Goal: Task Accomplishment & Management: Manage account settings

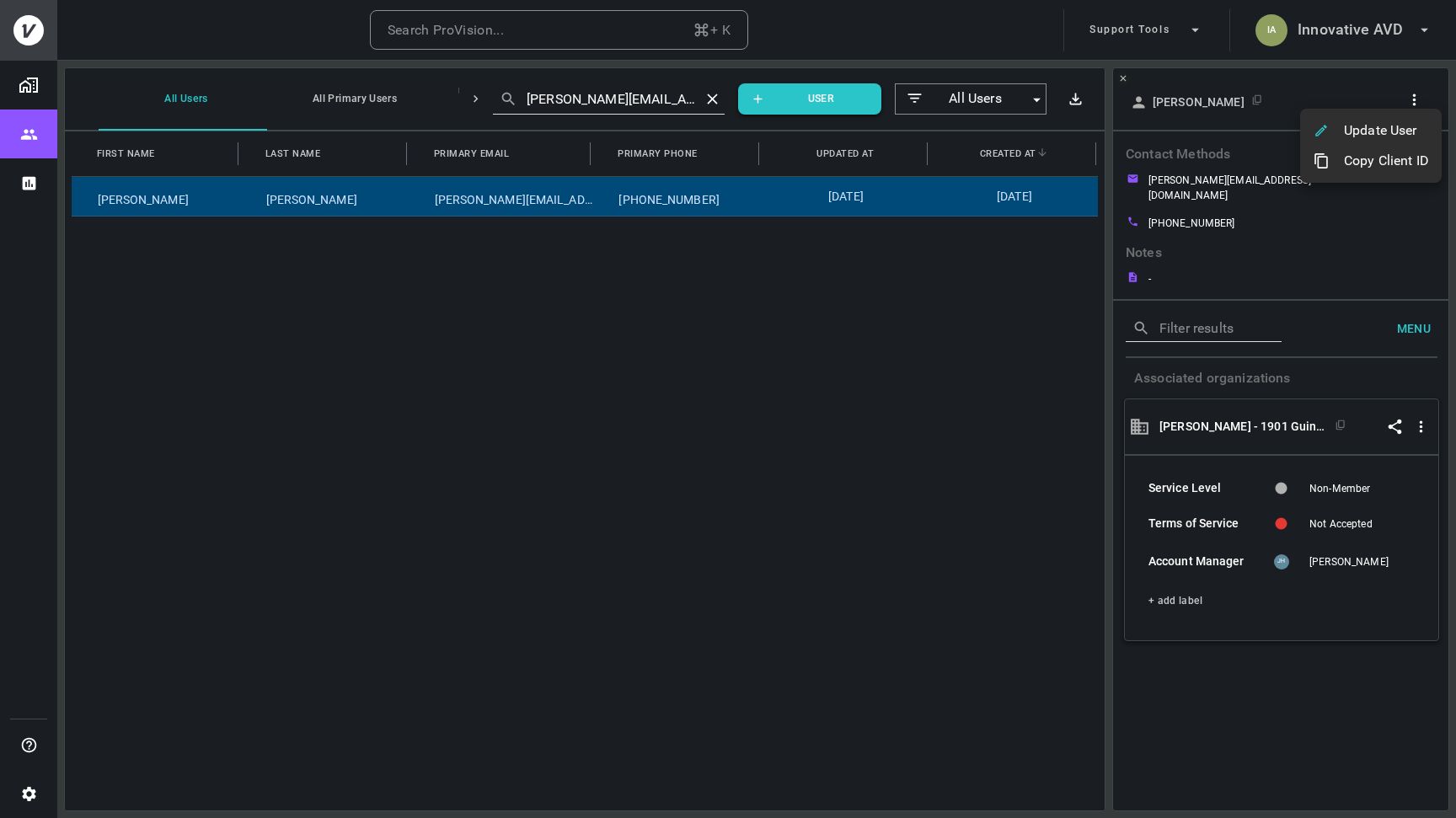
click at [1388, 33] on div at bounding box center [728, 409] width 1456 height 818
click at [1366, 33] on h6 "Innovative AVD" at bounding box center [1350, 30] width 105 height 25
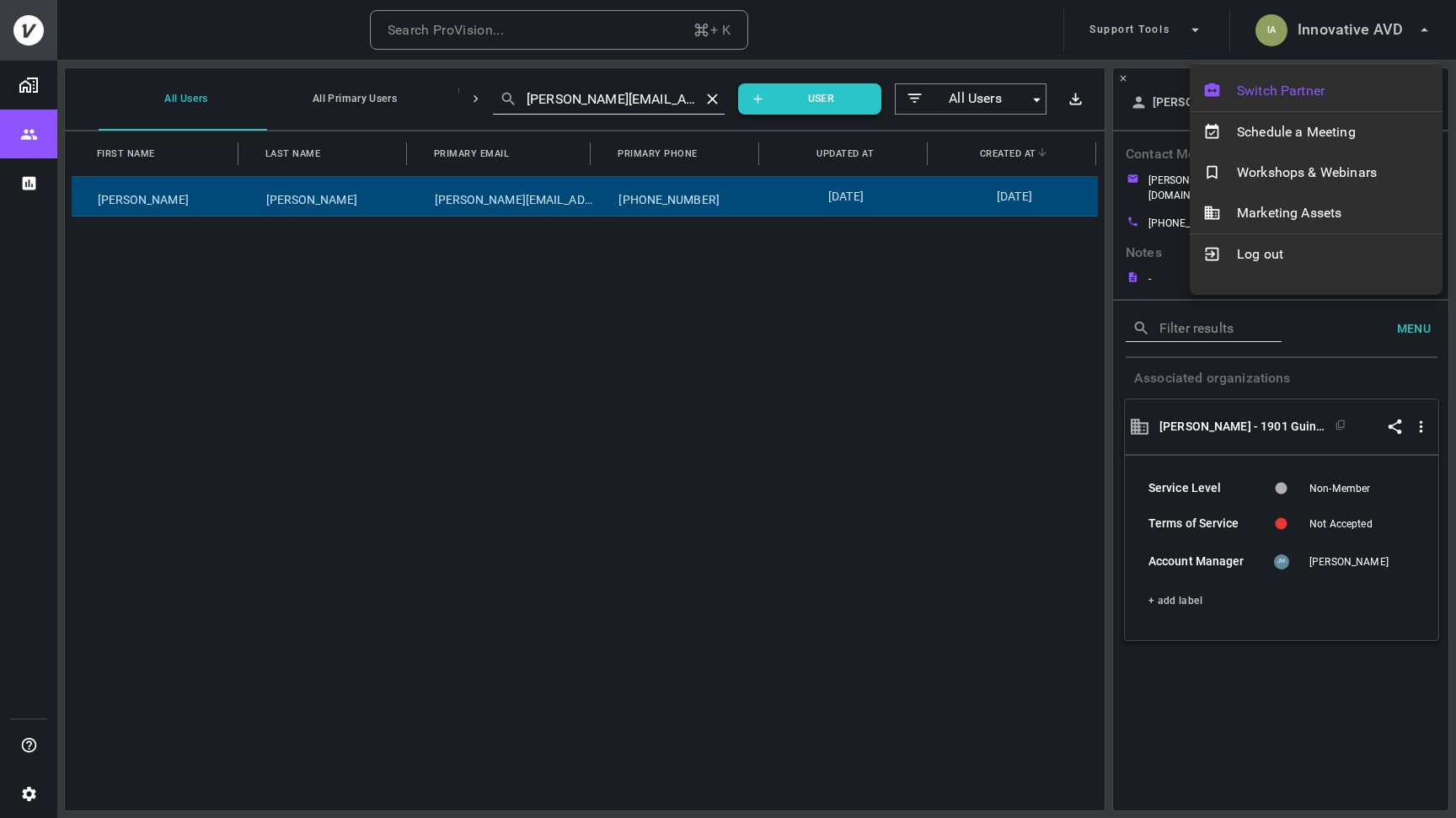
click at [1309, 82] on span "Switch Partner" at bounding box center [1333, 91] width 192 height 20
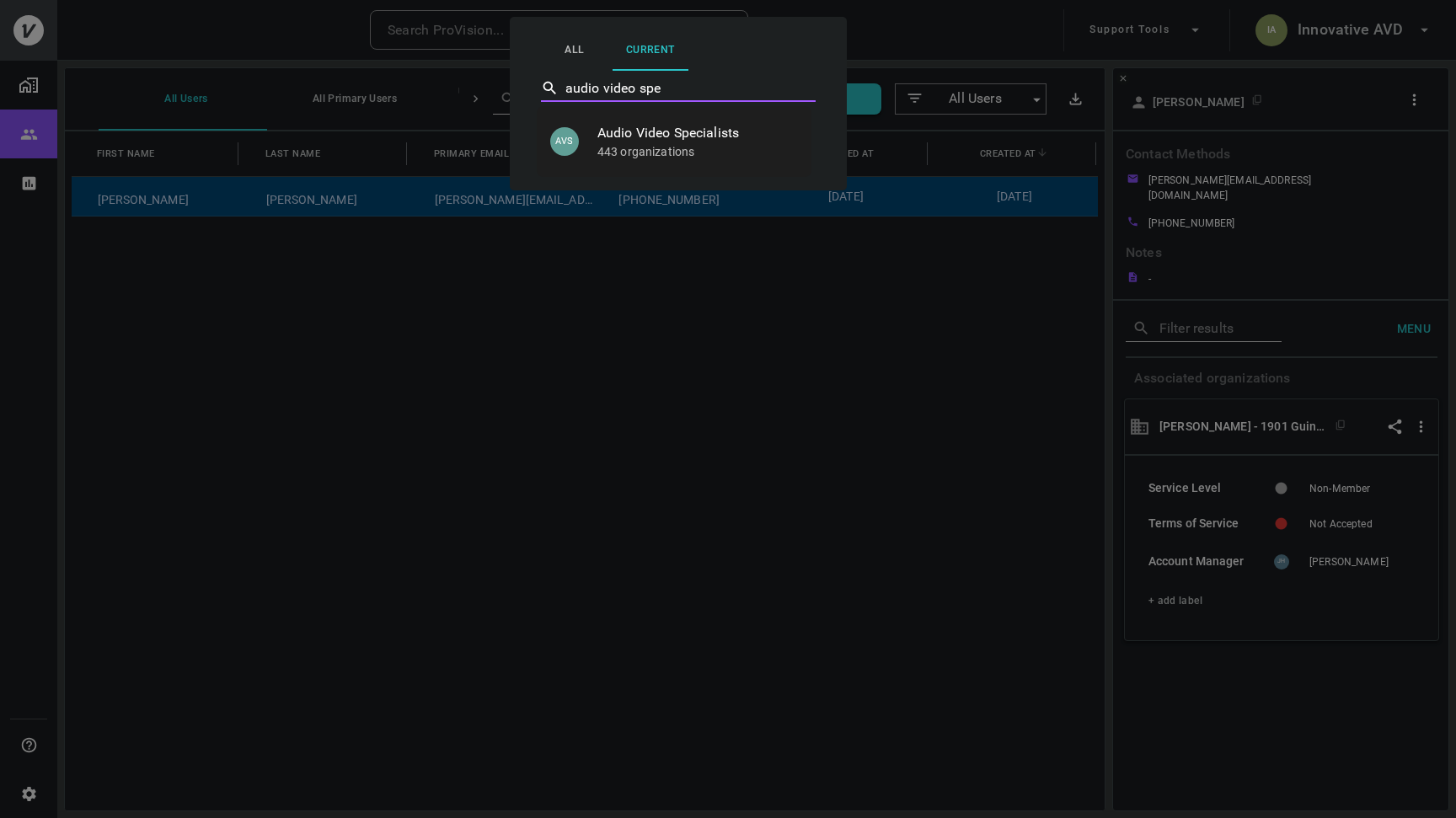
type input "Audio Video Specialists"
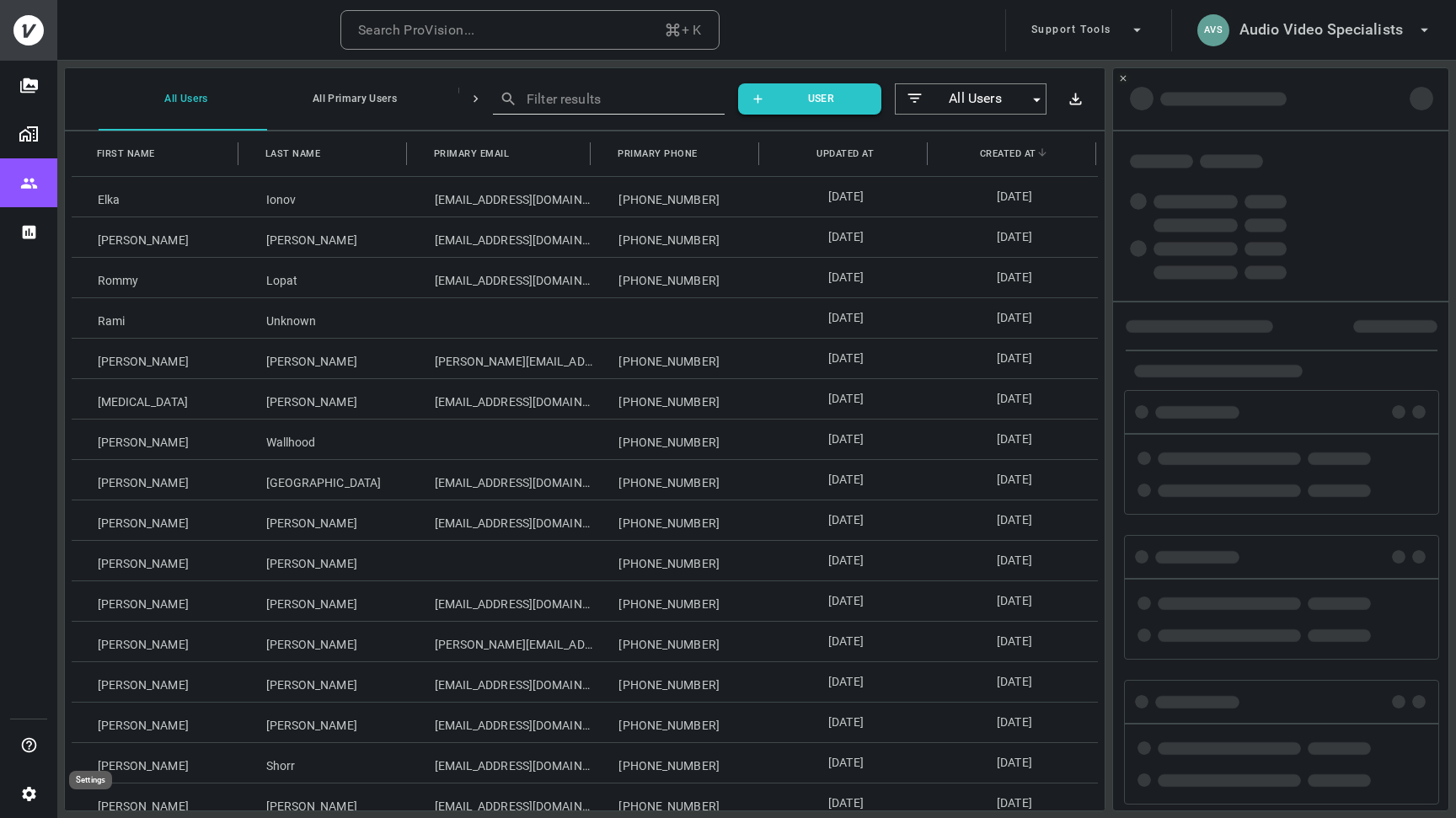
click at [21, 795] on icon "Settings" at bounding box center [29, 794] width 18 height 18
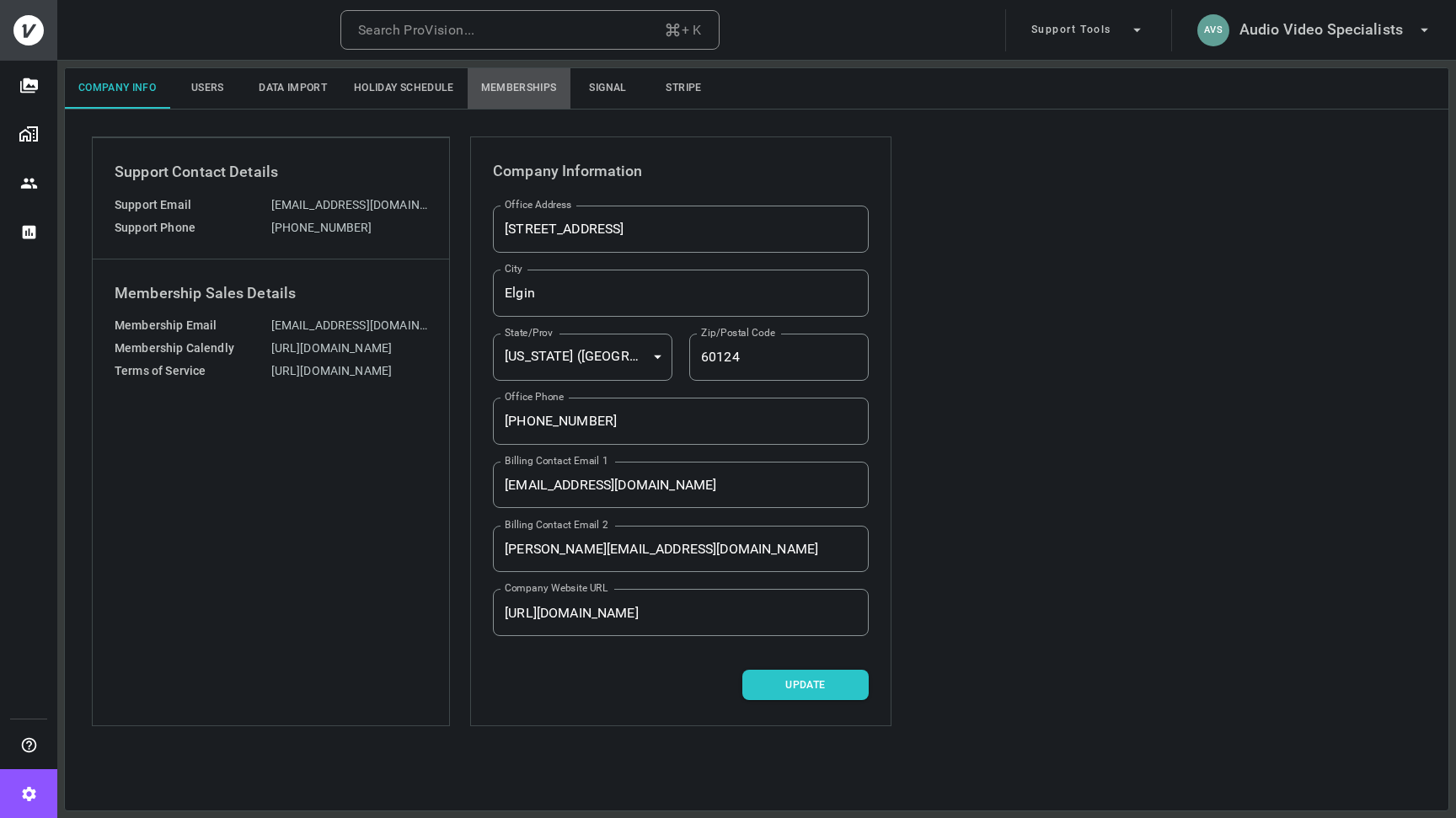
click at [524, 81] on button "Memberships" at bounding box center [519, 88] width 103 height 41
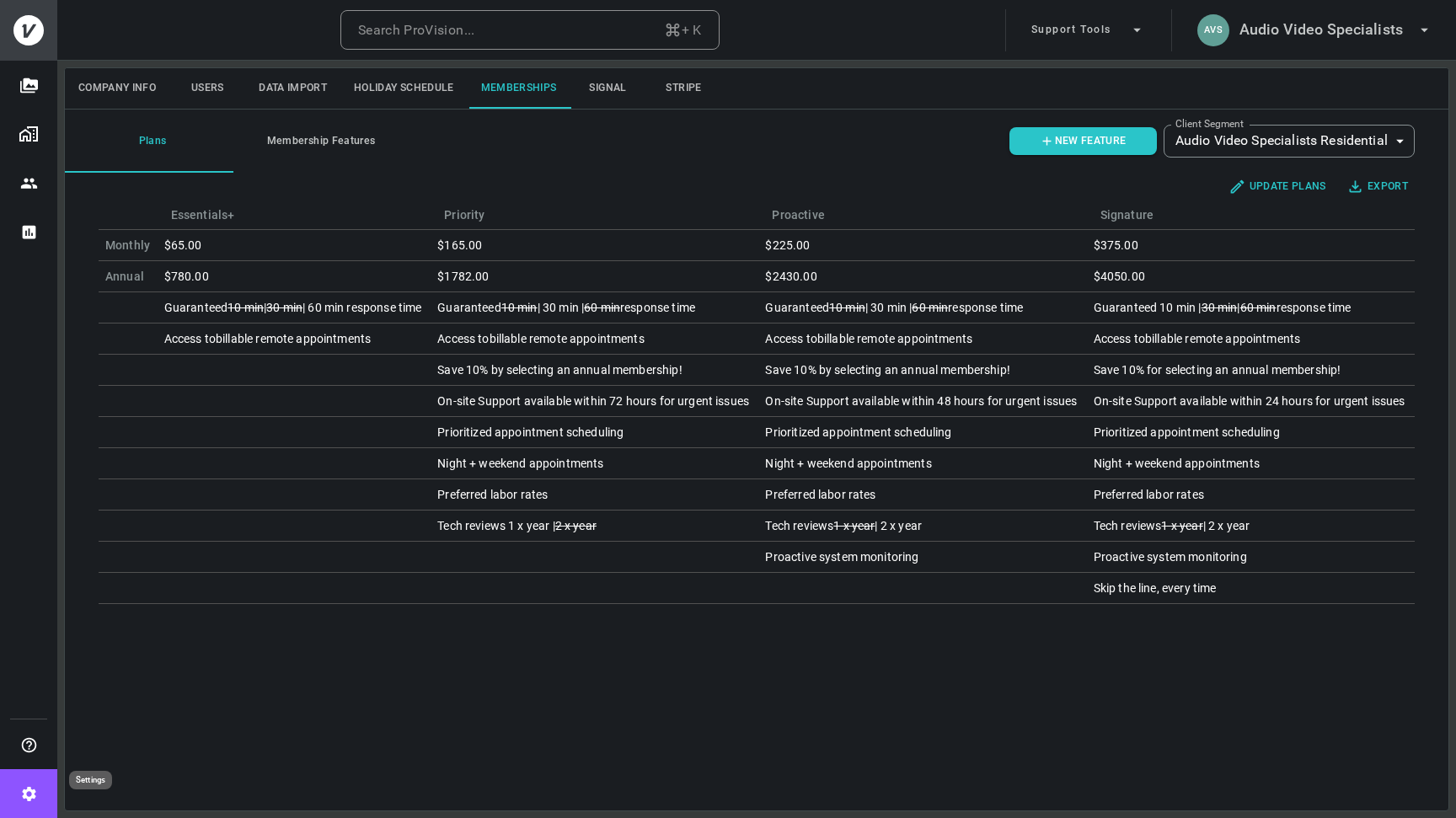
click at [27, 804] on button "Settings" at bounding box center [29, 793] width 57 height 49
click at [336, 141] on button "Membership Features" at bounding box center [317, 141] width 168 height 63
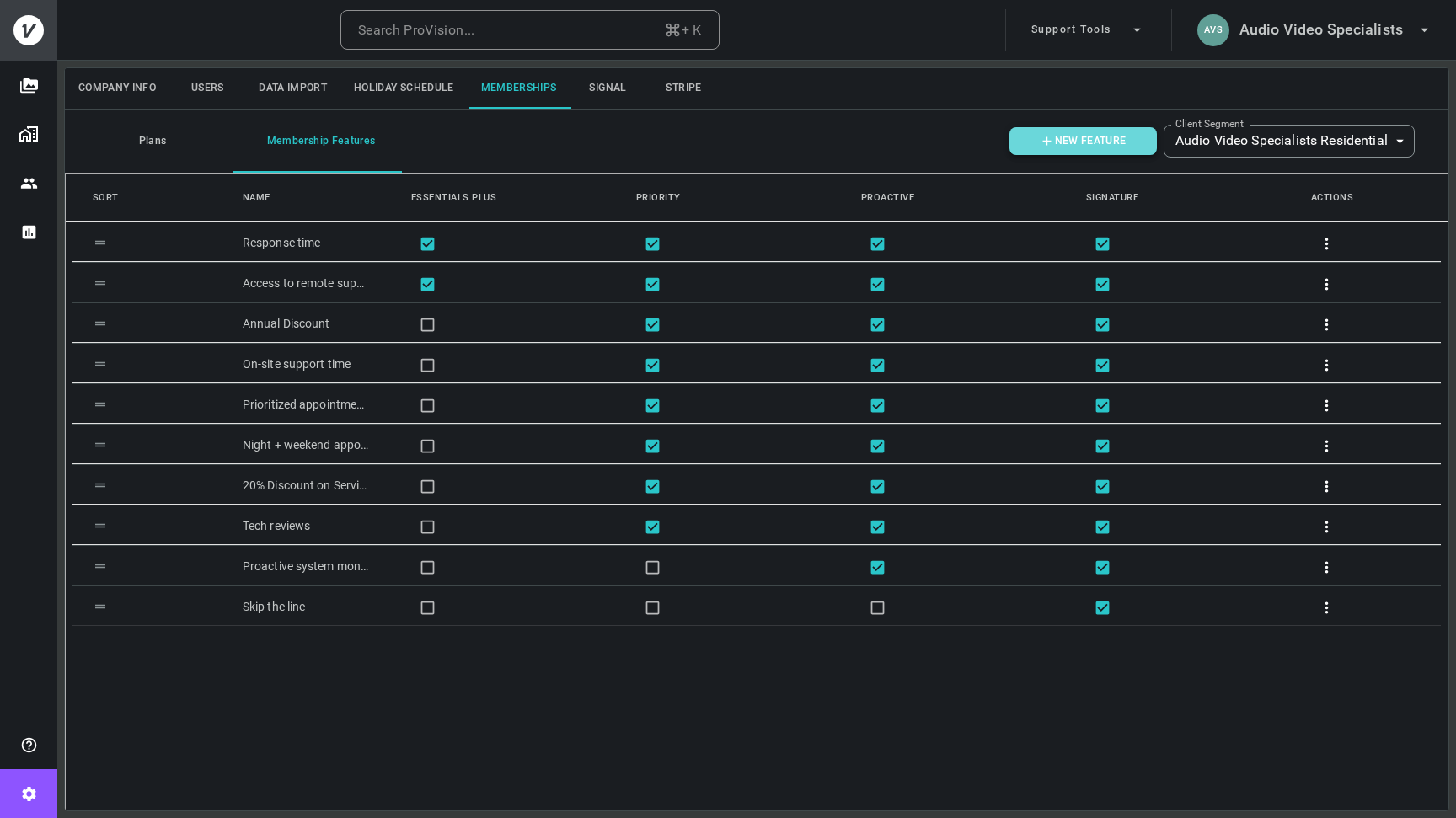
click at [1104, 143] on button "NEW FEATURE" at bounding box center [1082, 141] width 148 height 28
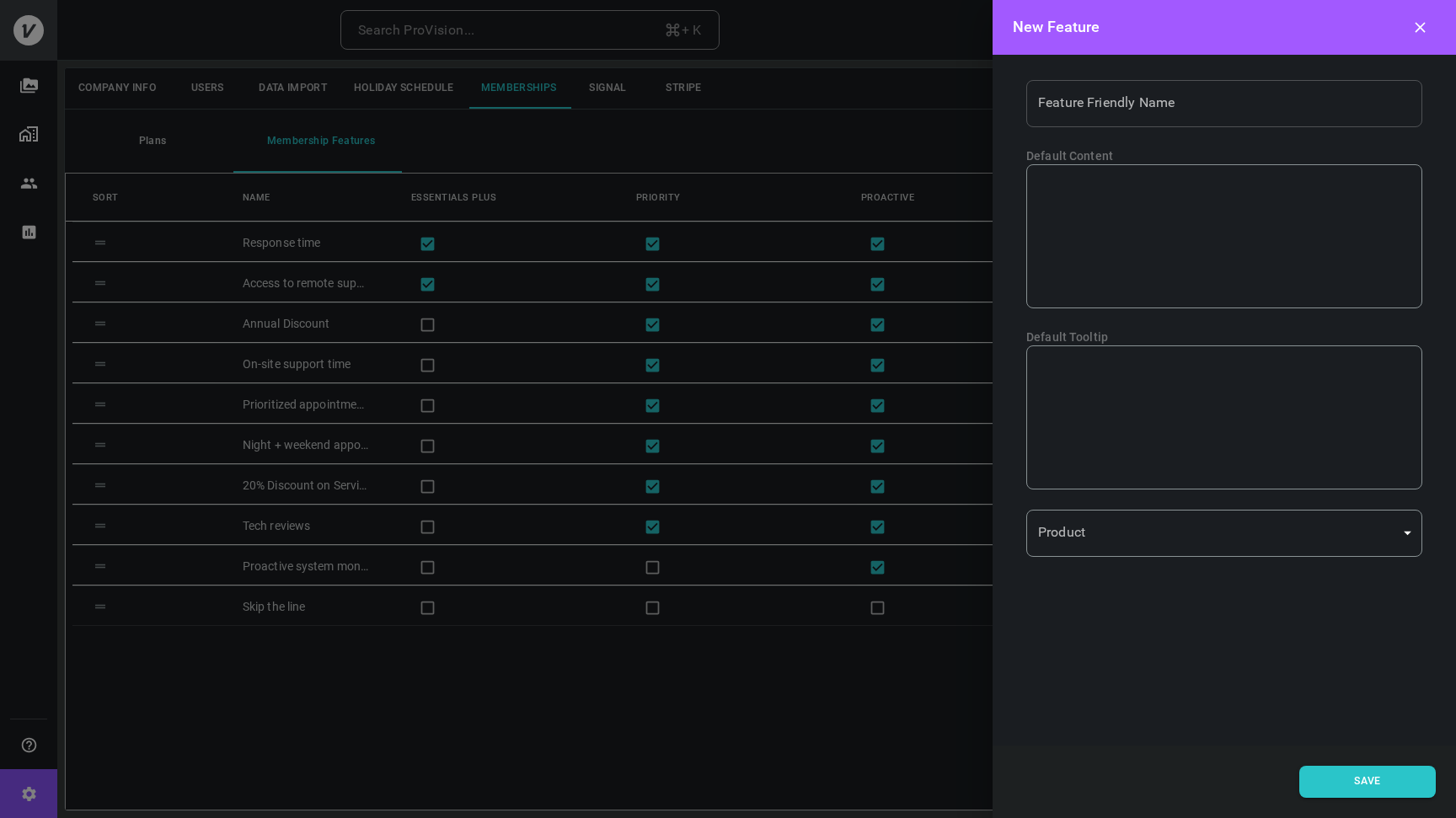
click at [1125, 98] on input "Feature Friendly Name" at bounding box center [1223, 104] width 395 height 48
paste input "Access to remote support"
type input "Access to remote support"
click at [1138, 199] on textarea at bounding box center [1224, 235] width 373 height 116
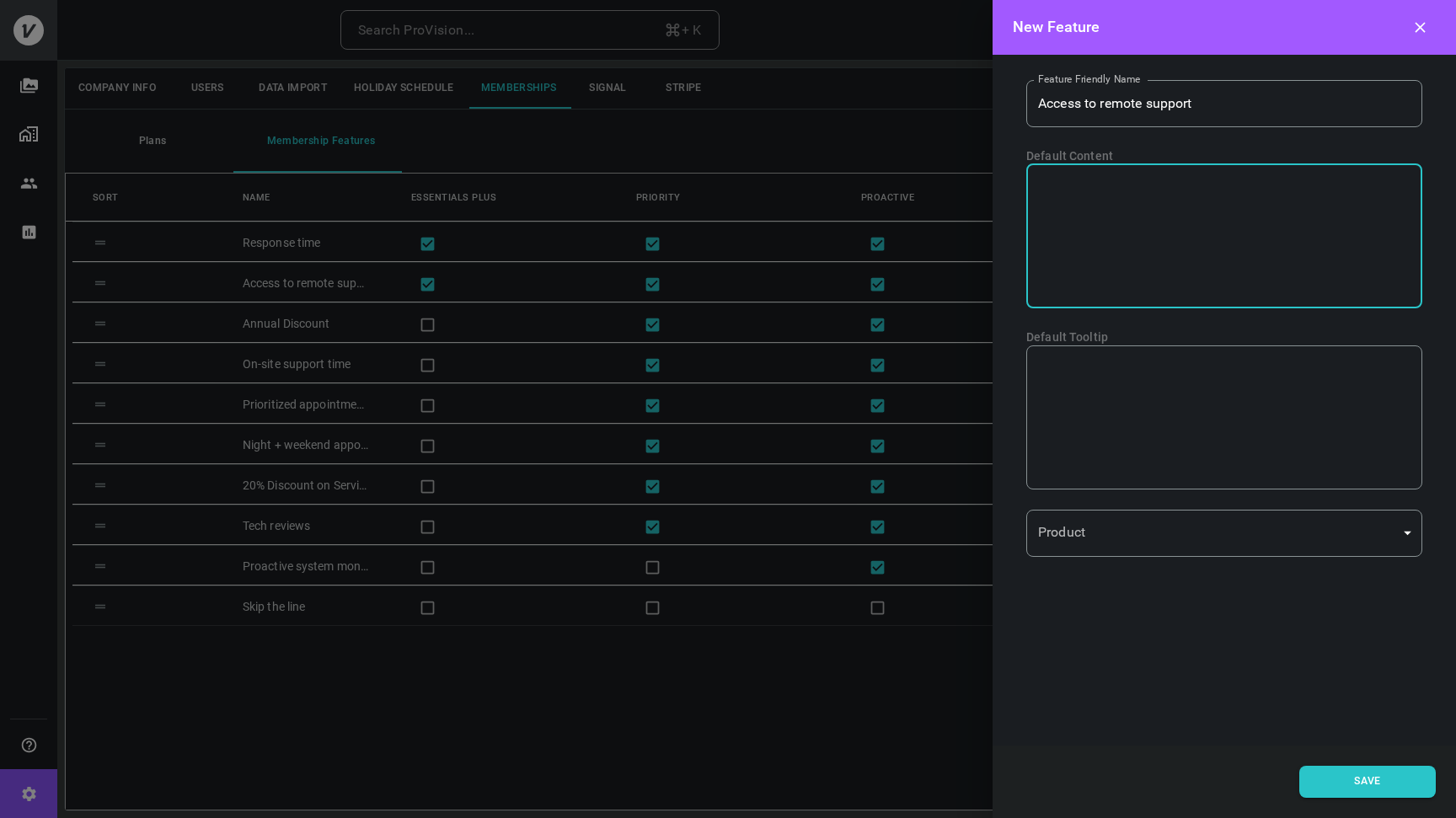
click at [1137, 249] on textarea at bounding box center [1224, 235] width 373 height 116
paste textarea "Access to remote support via phone/email 24/7"
type textarea "Access to remote support via phone/email 24/7"
click at [1167, 524] on body "Search ProVision... + K Support Tools AVS Audio Video Specialists Company Info …" at bounding box center [728, 409] width 1456 height 818
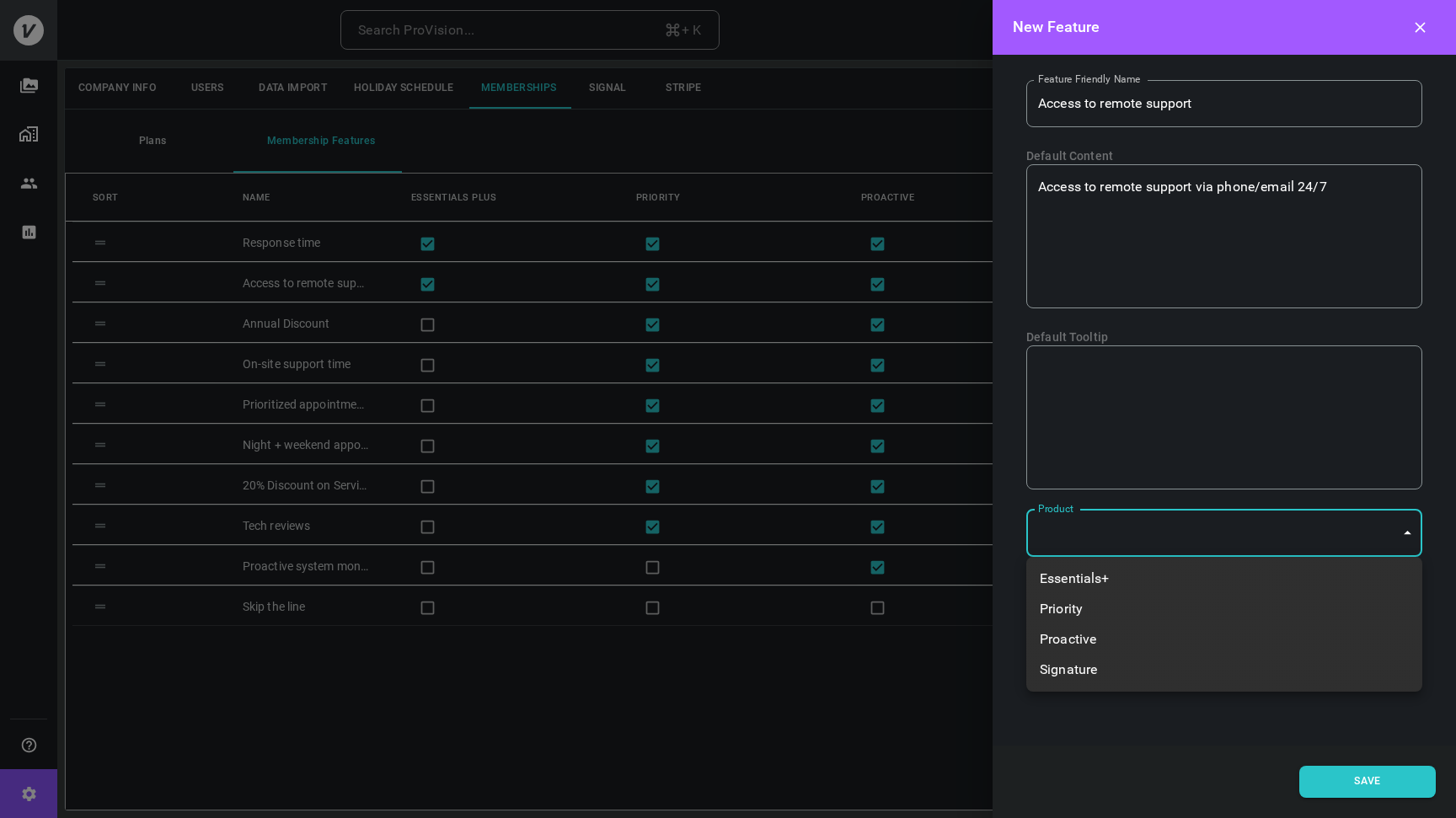
click at [1112, 580] on li "Essentials+" at bounding box center [1223, 579] width 395 height 31
click at [1101, 600] on li "Priority" at bounding box center [1217, 609] width 395 height 31
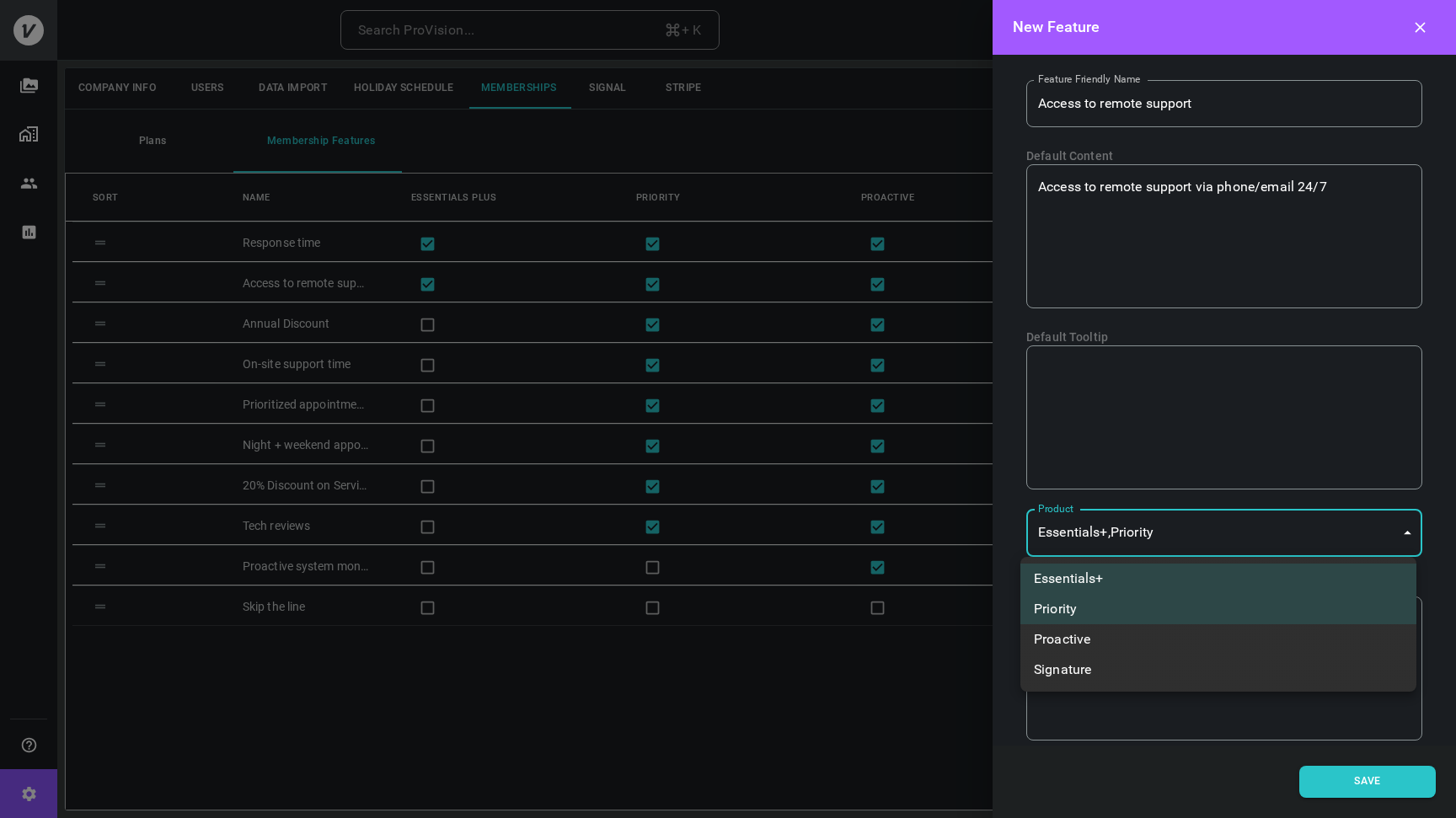
click at [1087, 632] on li "Proactive" at bounding box center [1217, 640] width 395 height 31
click at [1085, 670] on li "Signature" at bounding box center [1217, 669] width 395 height 31
type input "1,2,3,4"
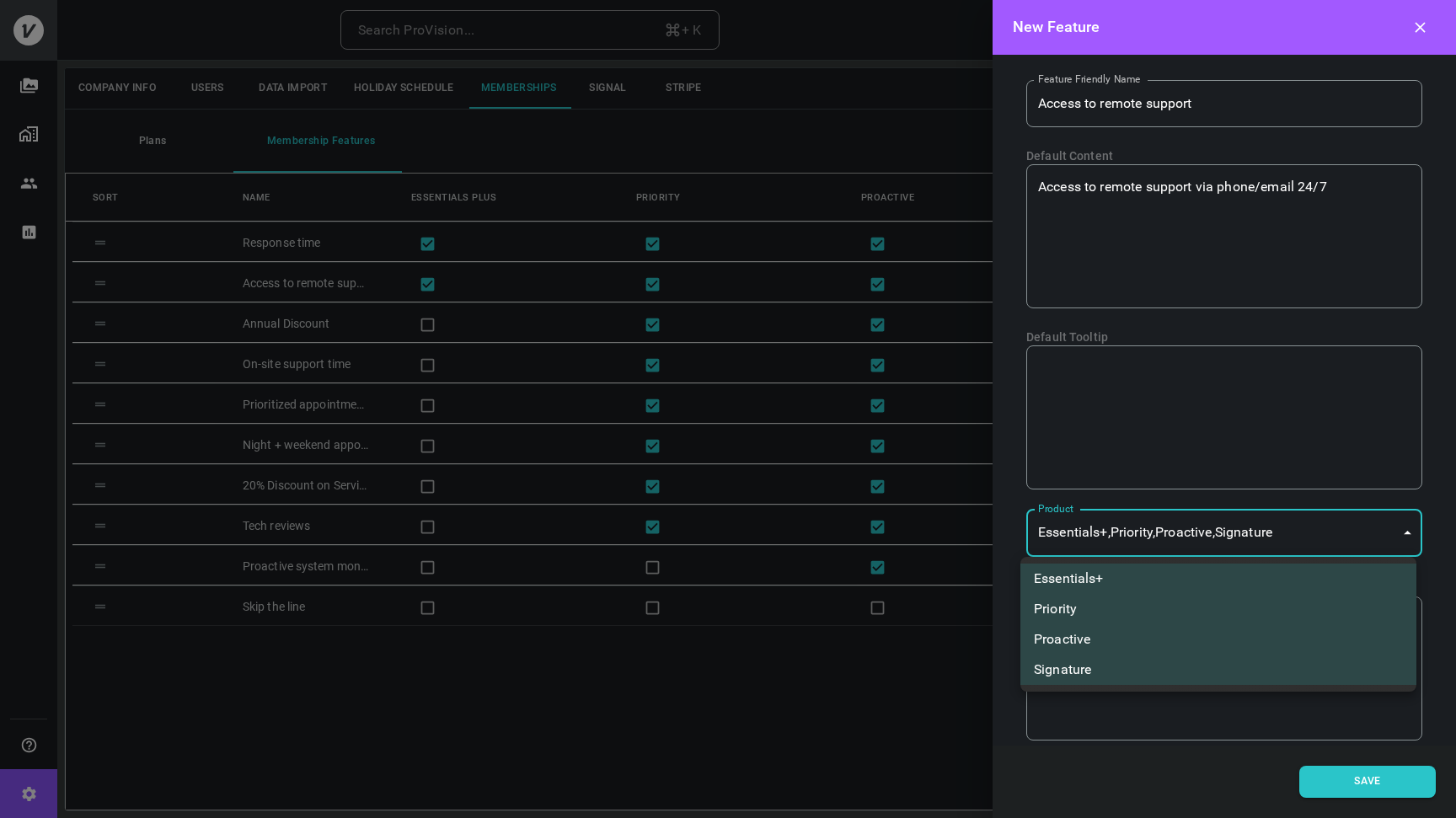
click at [1194, 711] on div at bounding box center [728, 409] width 1456 height 818
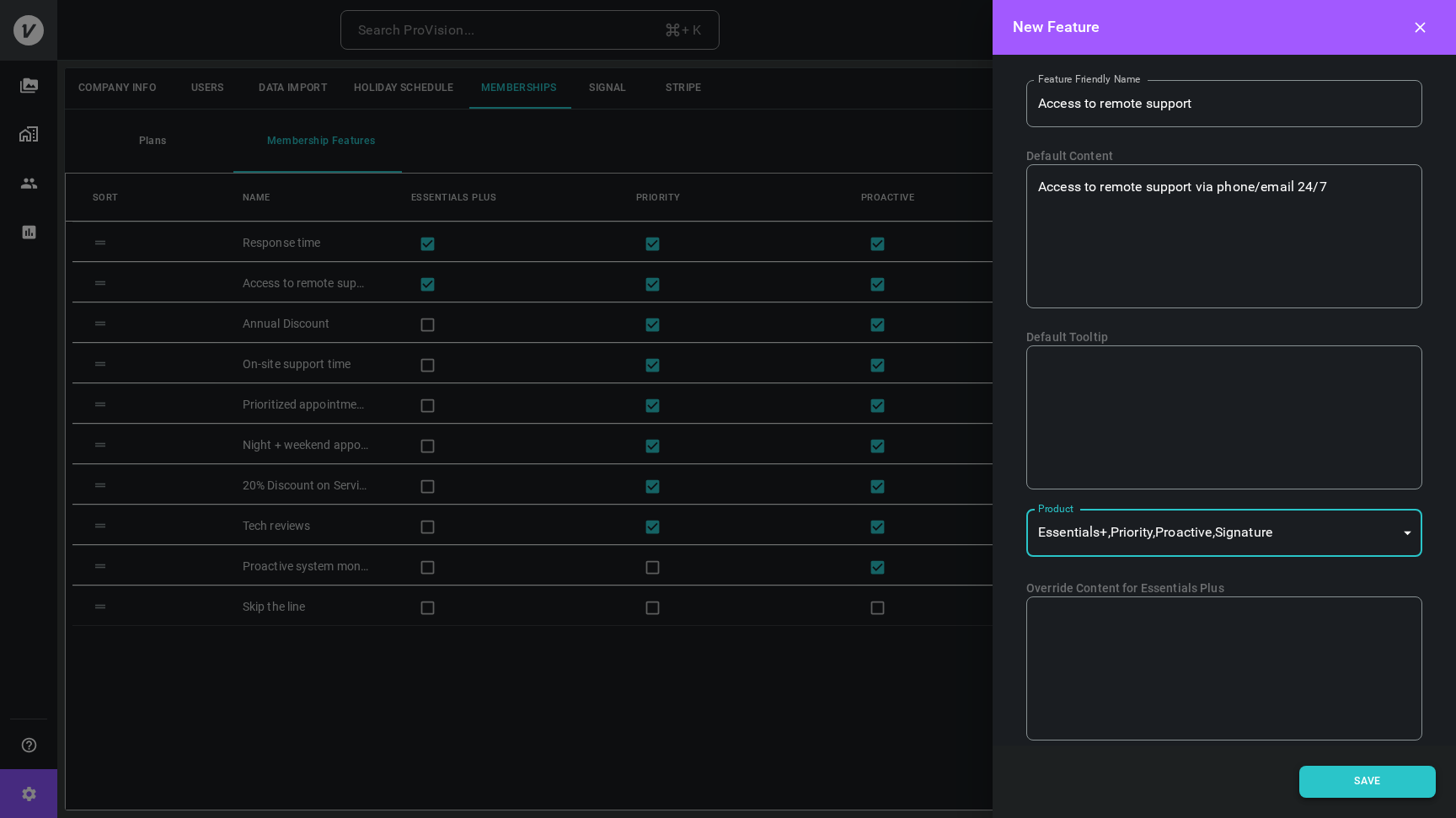
click at [1373, 774] on button "Save" at bounding box center [1368, 782] width 137 height 32
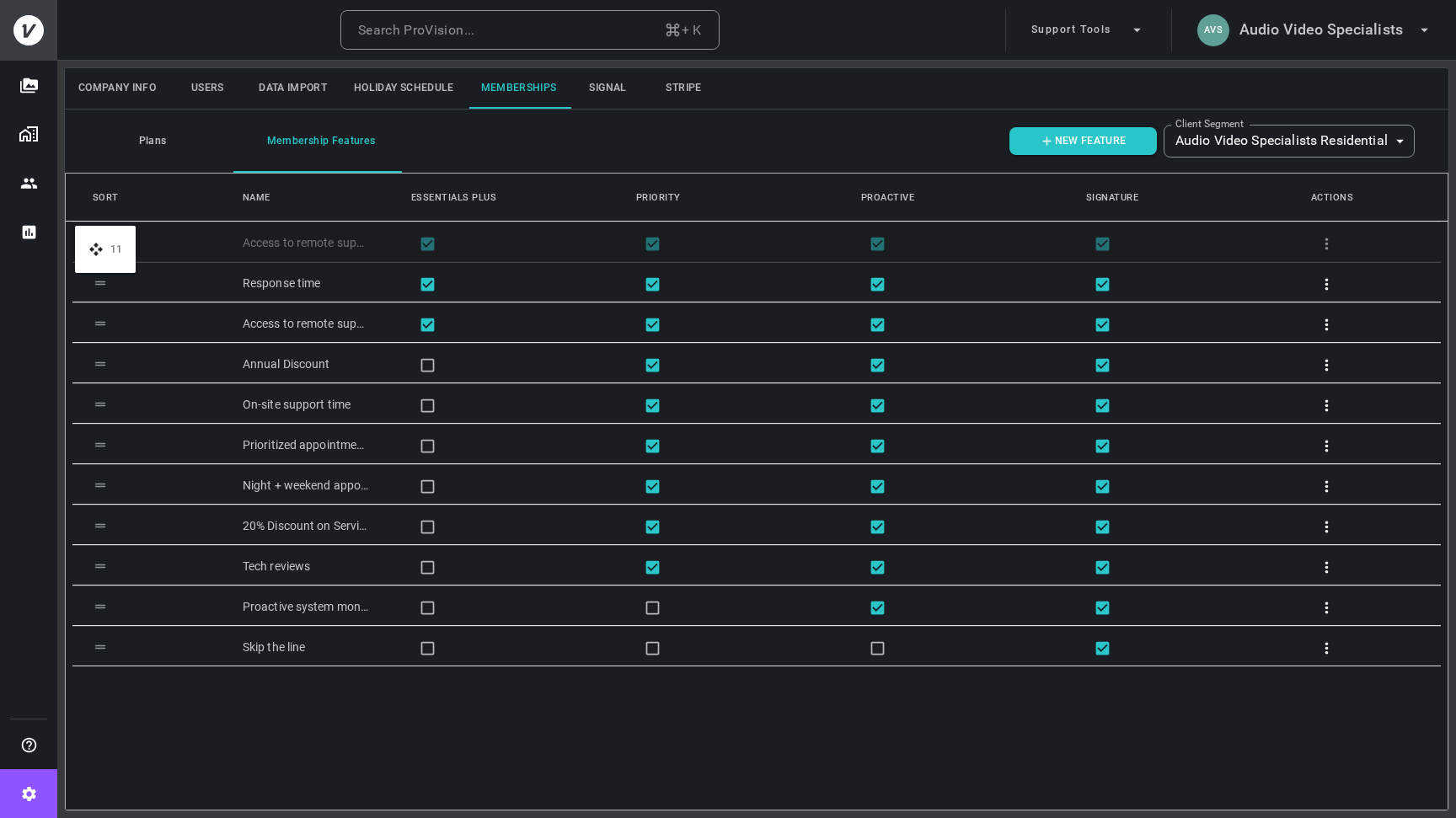
drag, startPoint x: 92, startPoint y: 648, endPoint x: 83, endPoint y: 236, distance: 412.1
click at [147, 749] on div "Access to remote support Response time Access to remote support Annual Discount…" at bounding box center [756, 516] width 1382 height 588
click at [905, 139] on div "Plans Membership Features" at bounding box center [536, 141] width 945 height 63
click at [131, 143] on button "Plans" at bounding box center [149, 141] width 168 height 63
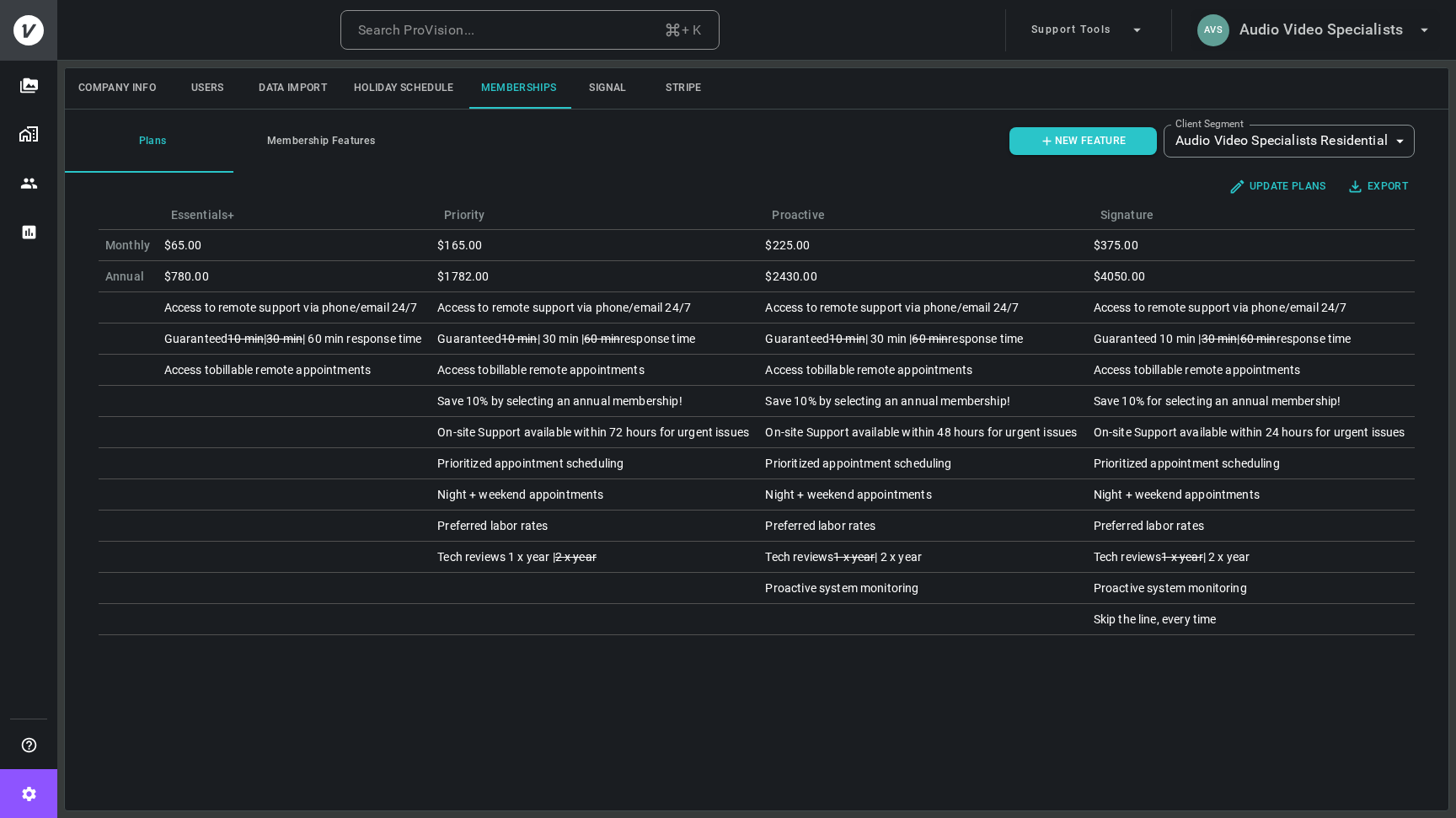
click at [1318, 45] on button "AVS Audio Video Specialists" at bounding box center [1315, 30] width 250 height 42
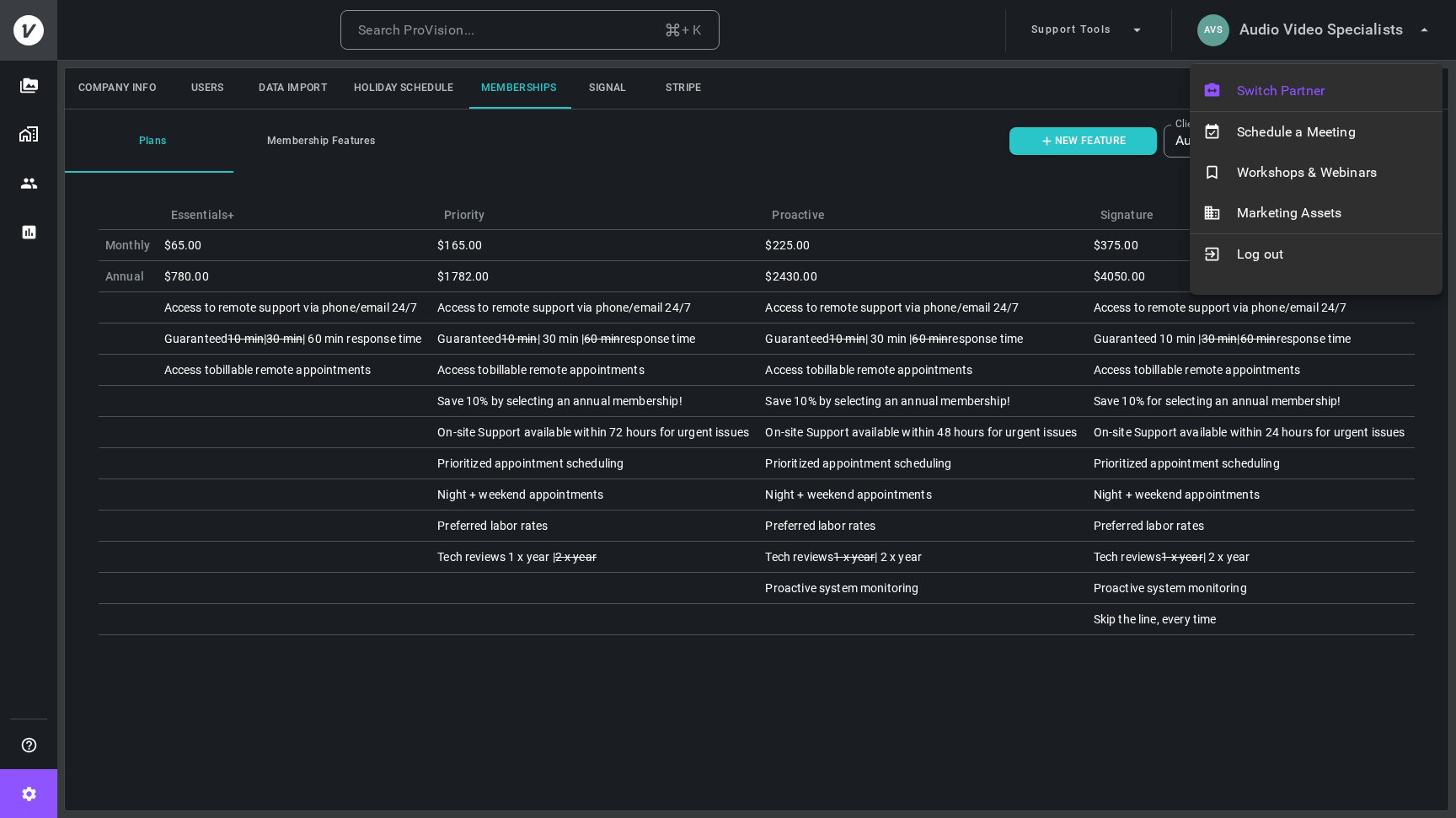
click at [1283, 90] on span "Switch Partner" at bounding box center [1333, 91] width 192 height 20
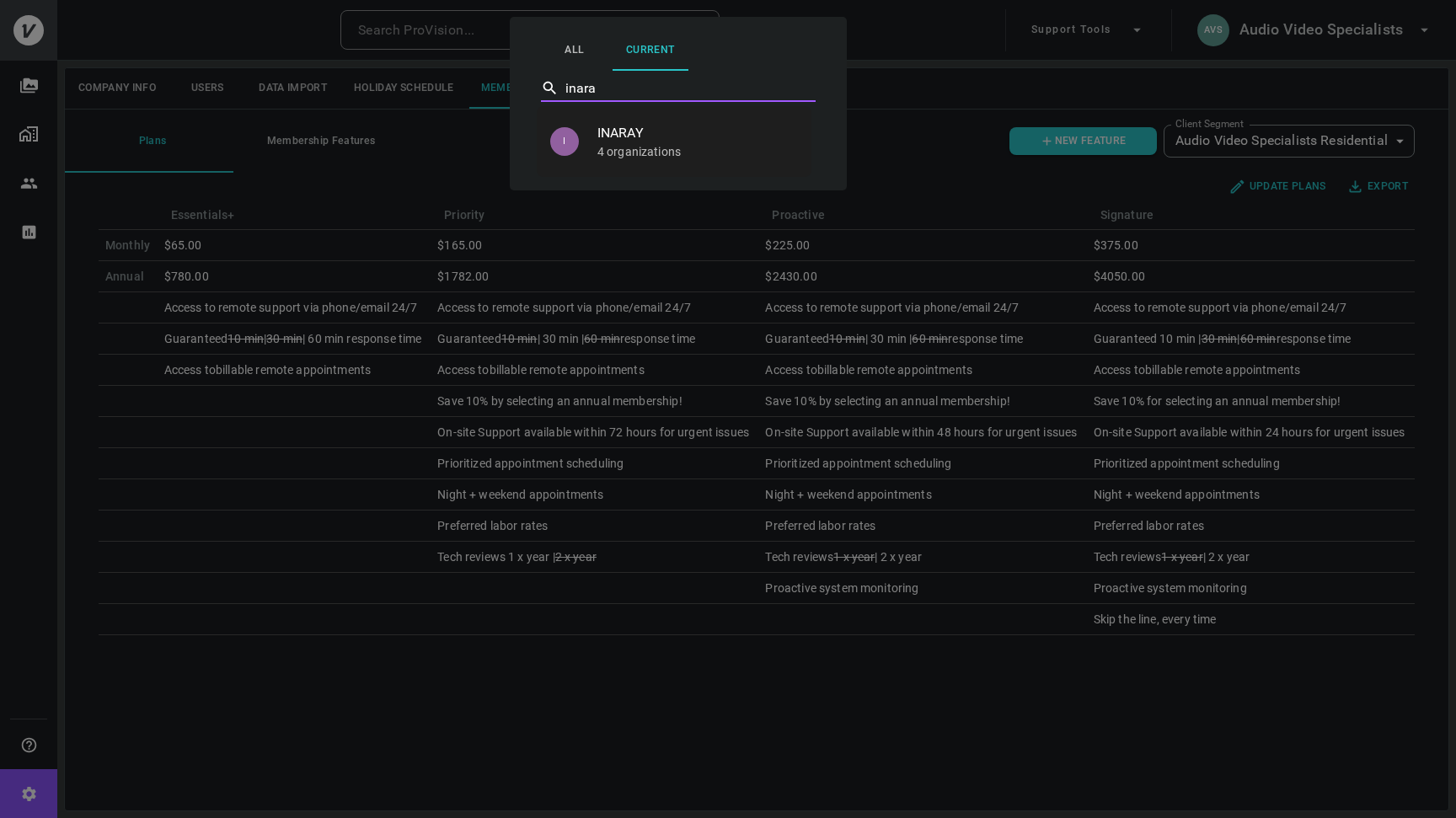
type input "INARAY"
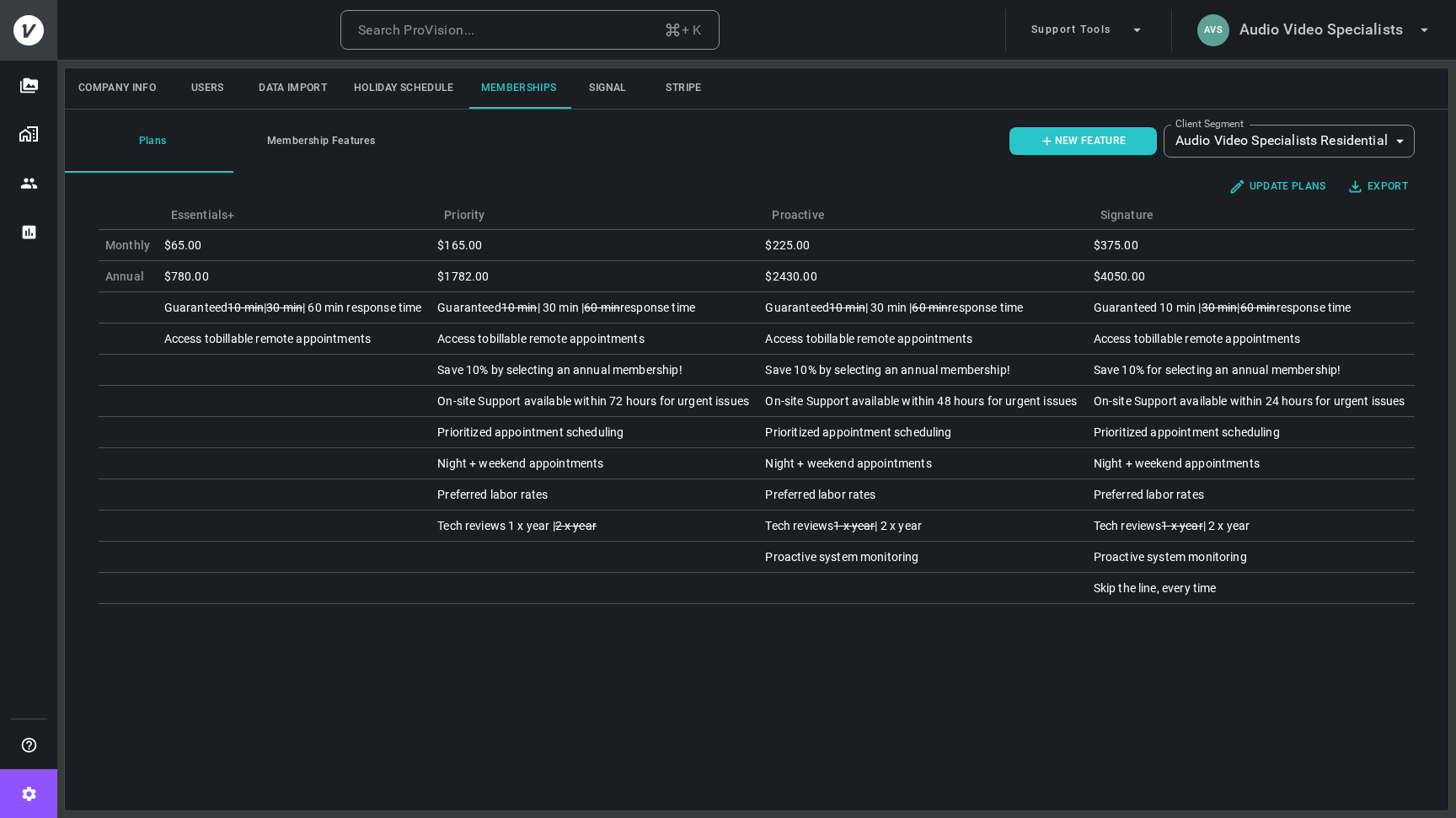
click at [1308, 35] on h6 "Audio Video Specialists" at bounding box center [1320, 30] width 164 height 25
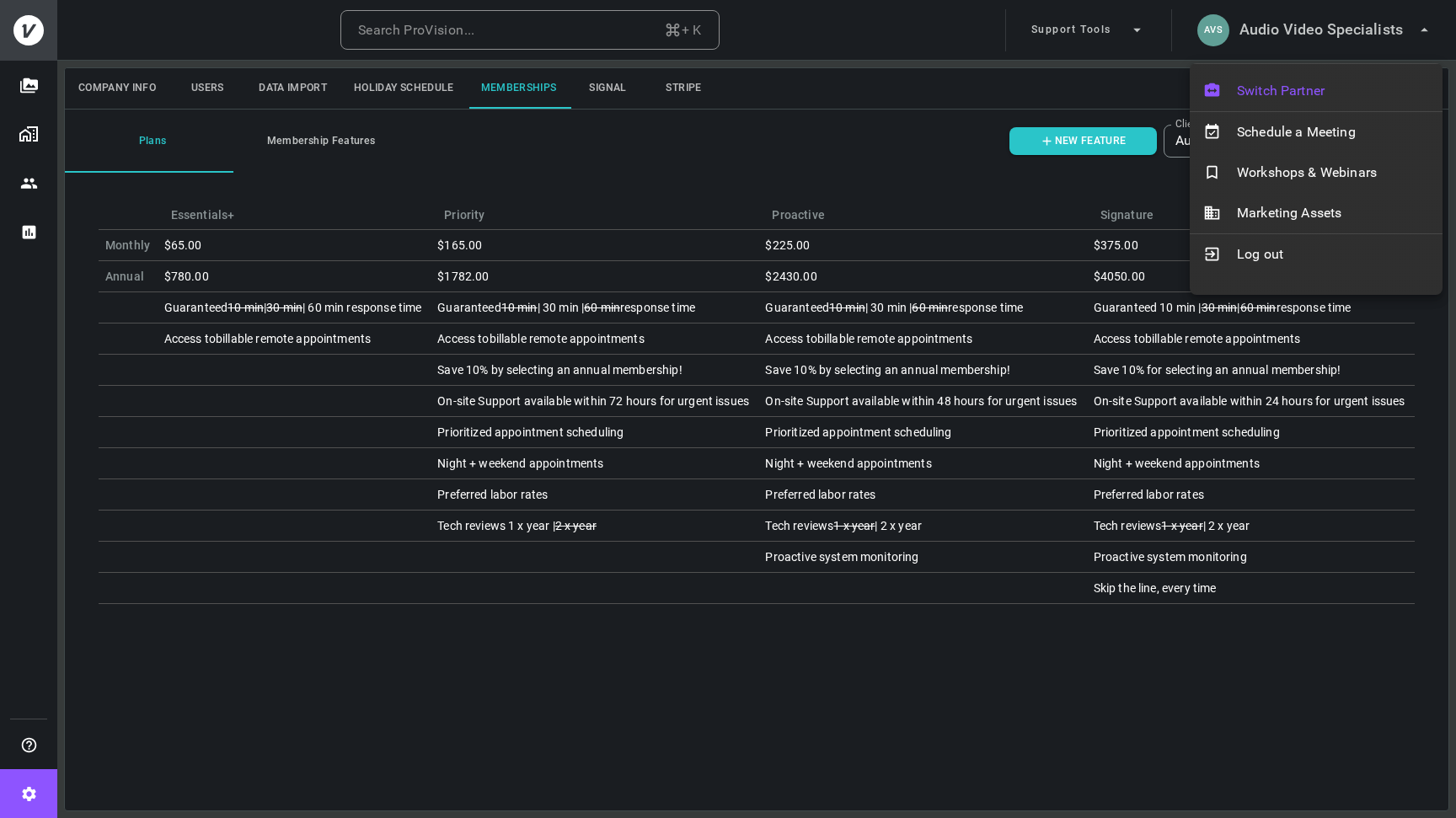
click at [1283, 101] on div "Switch Partner" at bounding box center [1315, 90] width 253 height 41
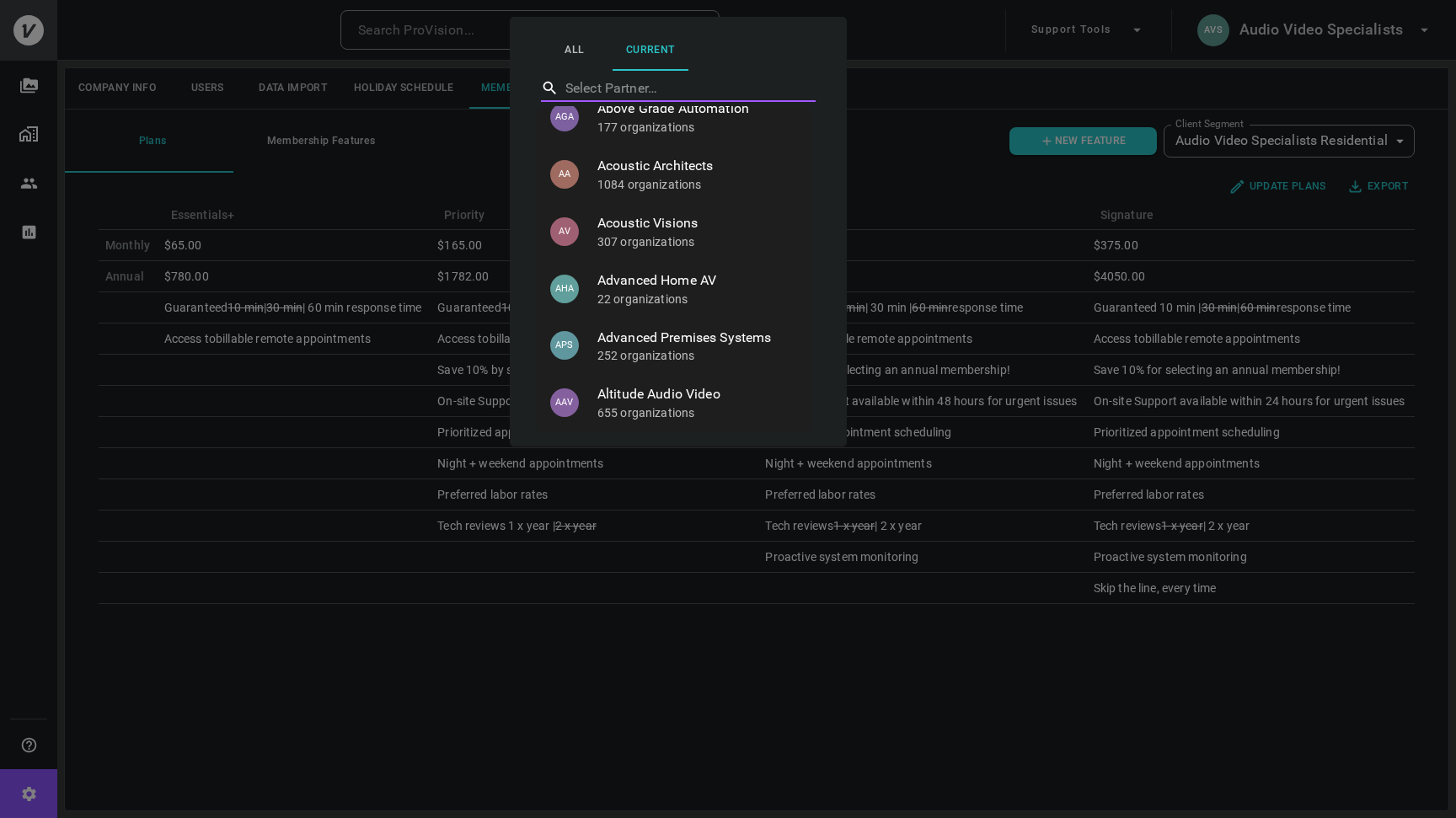
scroll to position [261, 0]
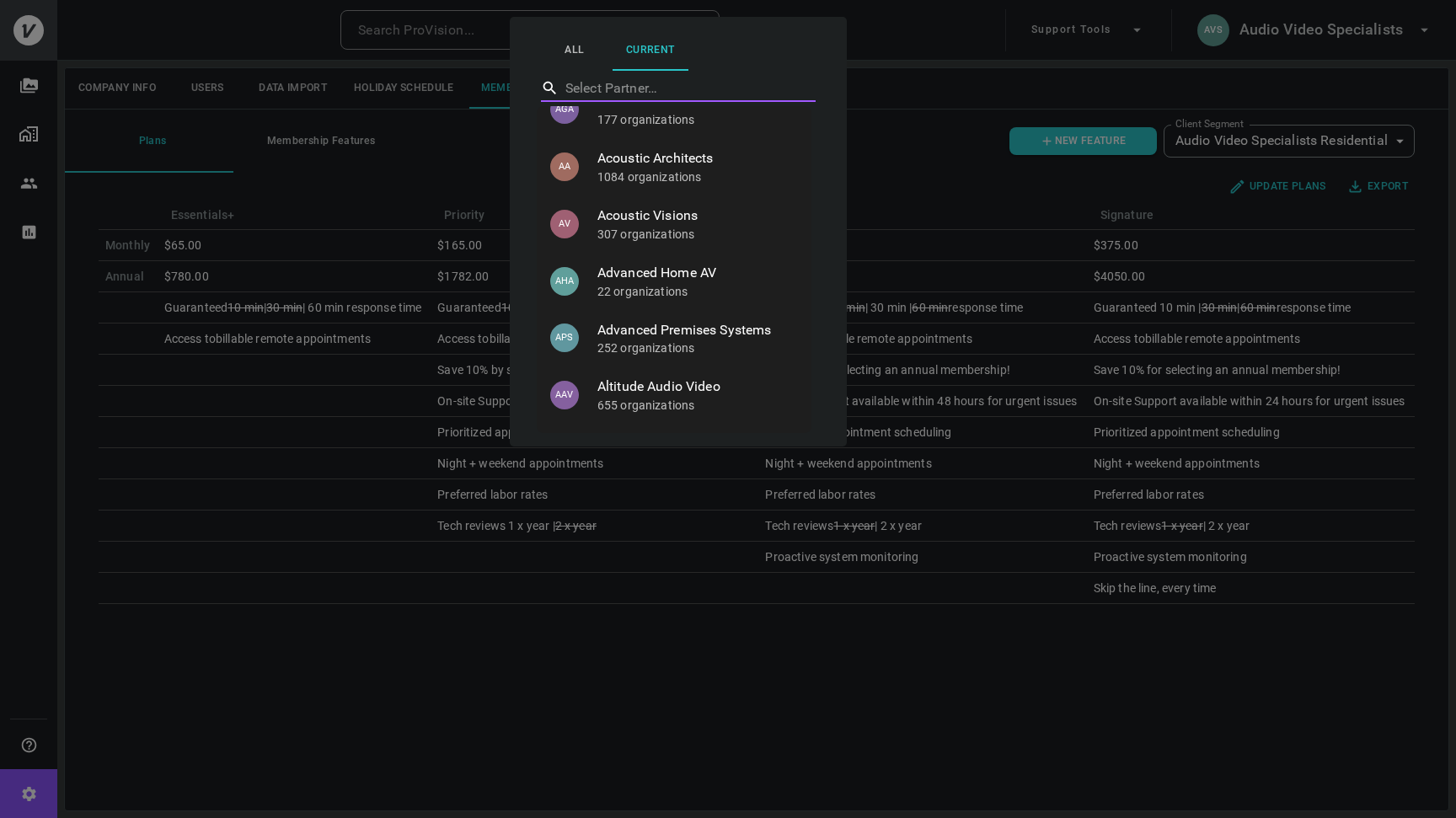
click at [667, 185] on p "1084 organizations" at bounding box center [698, 176] width 200 height 17
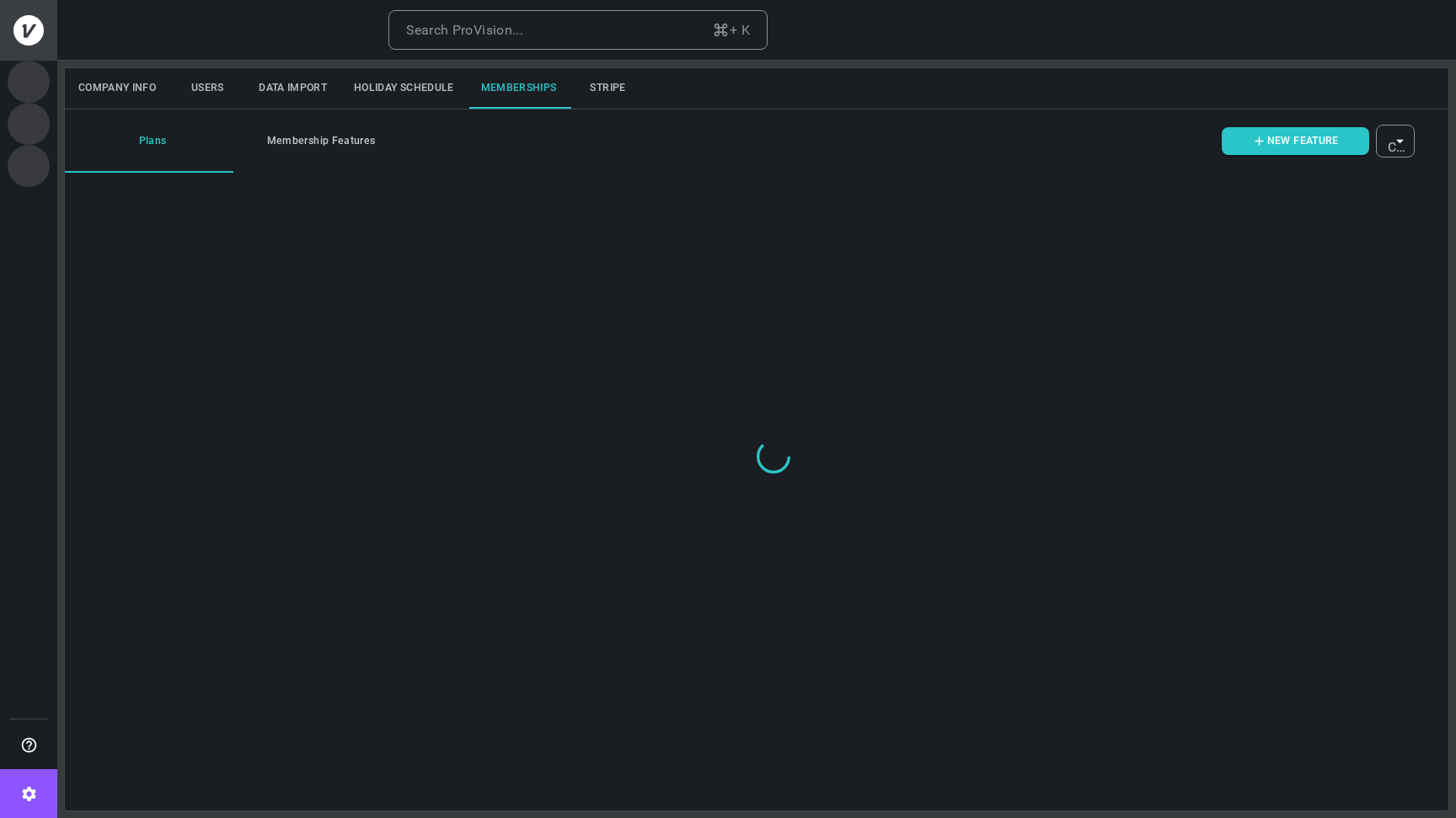
type input "ovbid-8b459057-a644-4264-923f-25e6237c86da"
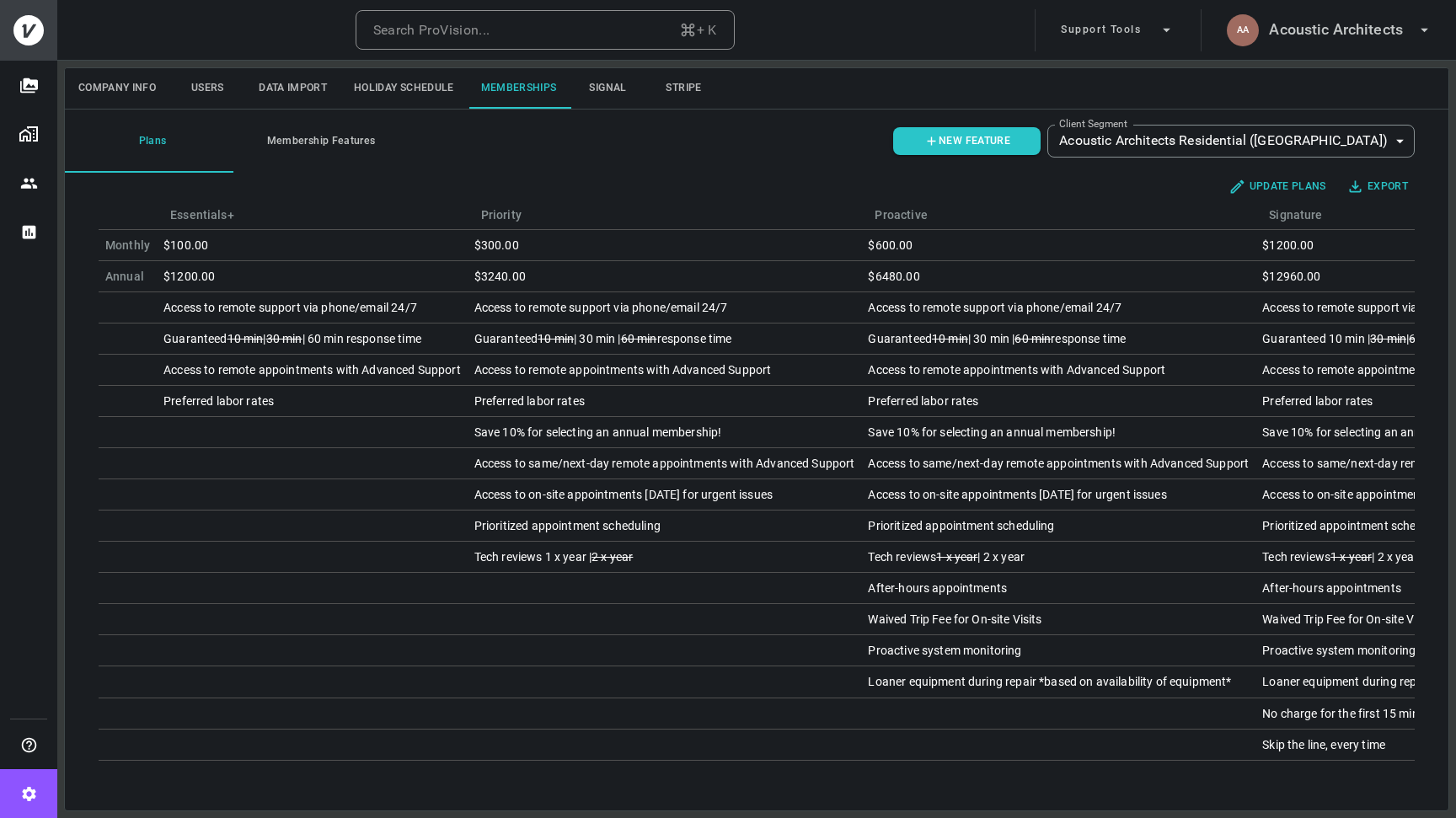
click at [25, 799] on icon "Settings" at bounding box center [29, 794] width 18 height 18
click at [341, 143] on button "Membership Features" at bounding box center [317, 141] width 168 height 63
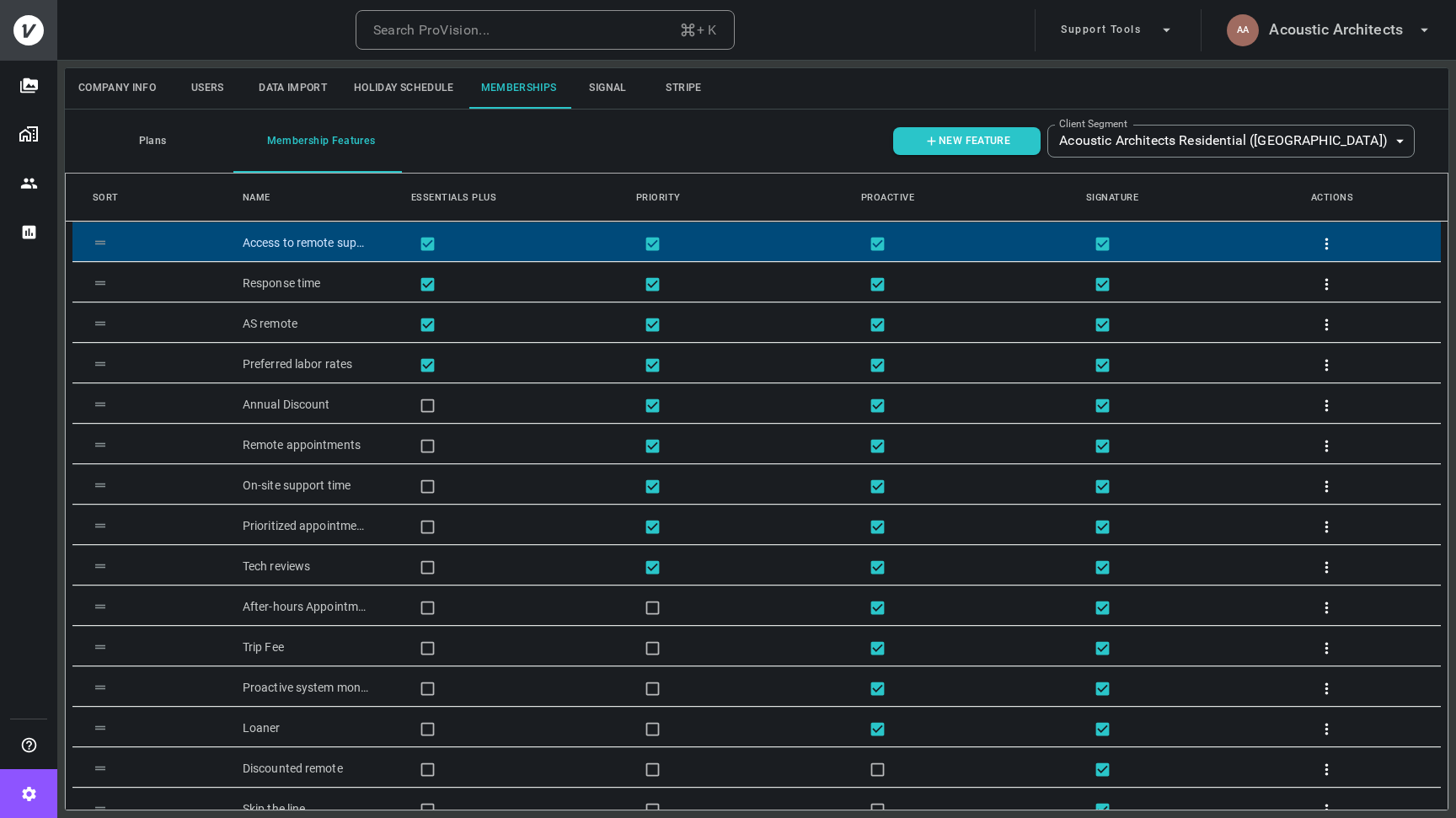
click at [301, 245] on div "Access to remote support" at bounding box center [306, 241] width 168 height 39
click at [323, 250] on div "Access to remote support" at bounding box center [306, 241] width 168 height 39
click at [323, 245] on div "Access to remote support" at bounding box center [306, 241] width 168 height 39
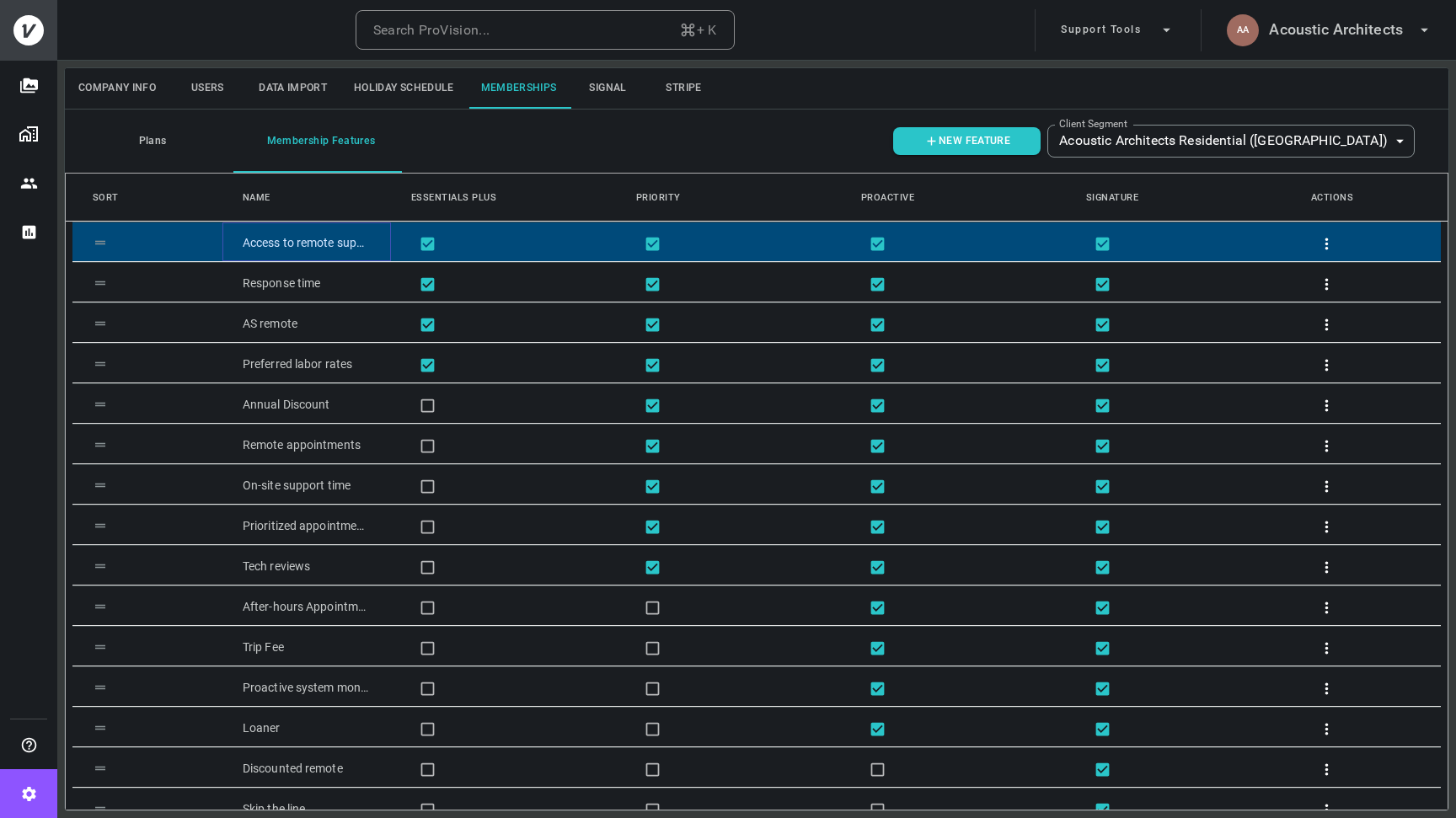
click at [323, 245] on div "Access to remote support" at bounding box center [306, 241] width 168 height 39
click at [1325, 244] on icon "button" at bounding box center [1326, 244] width 3 height 12
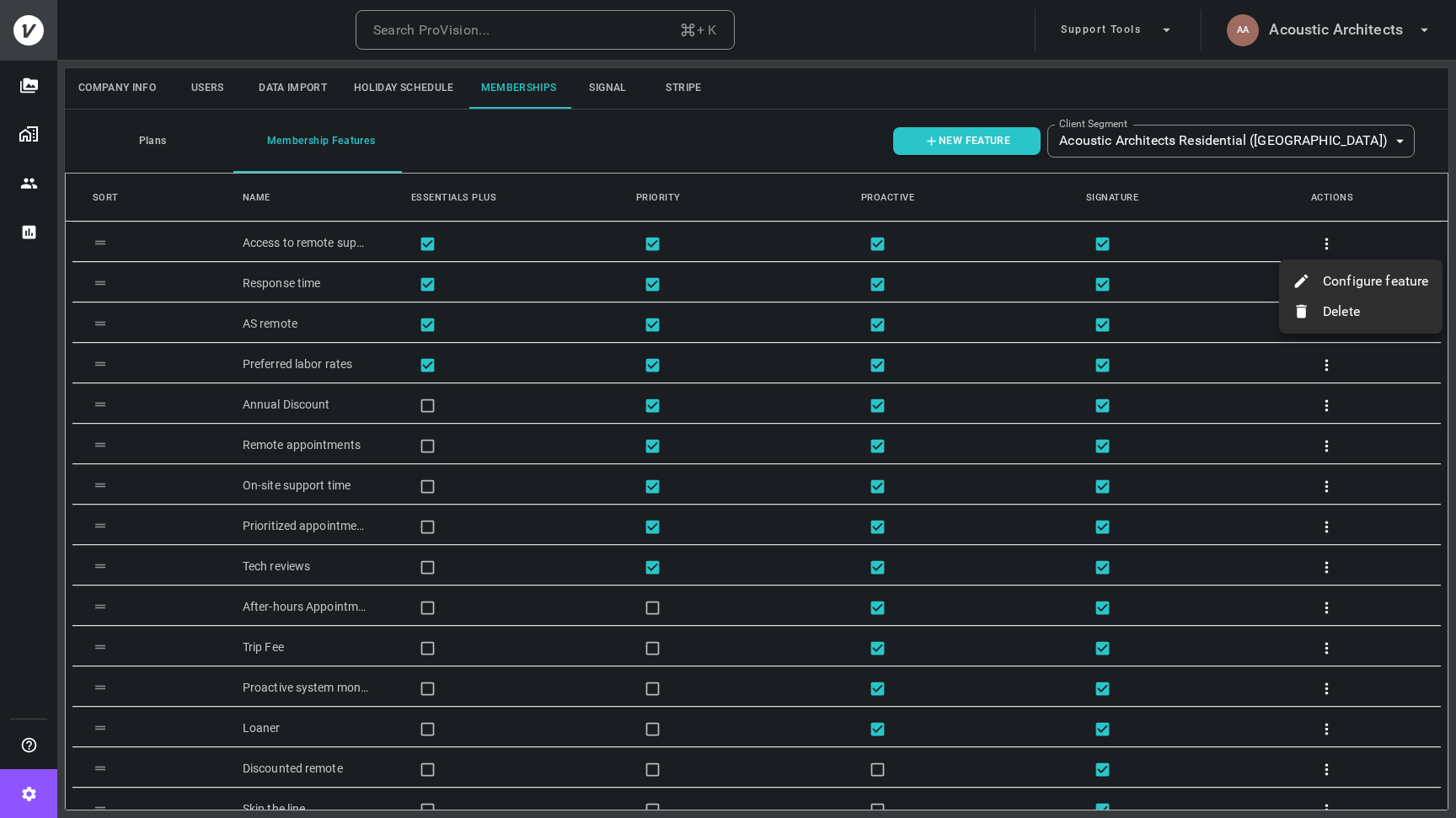
click at [1336, 273] on p "Configure feature" at bounding box center [1375, 282] width 106 height 20
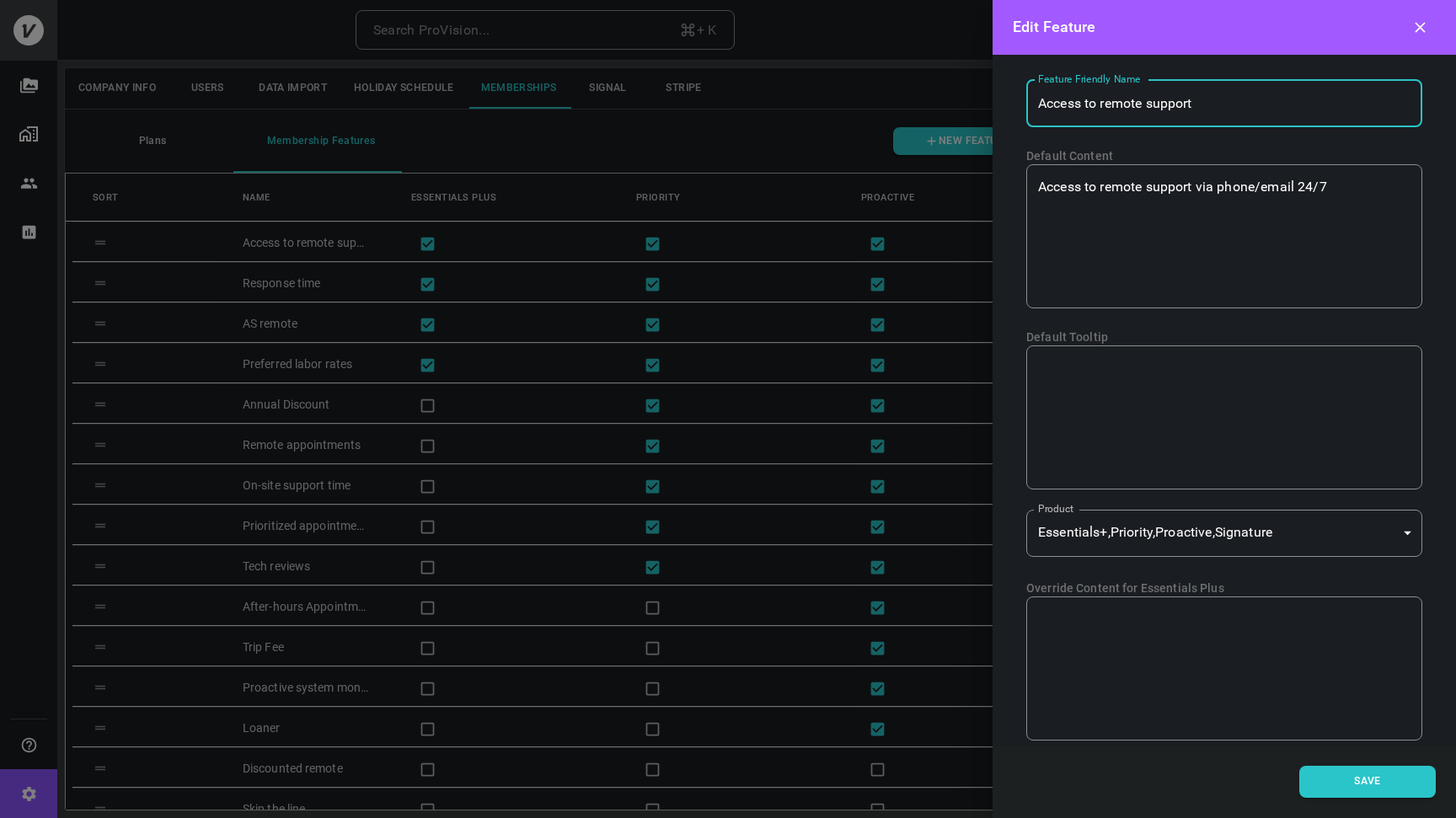
click at [1221, 104] on input "Access to remote support" at bounding box center [1223, 104] width 395 height 48
click at [1222, 187] on textarea "Access to remote support via phone/email 24/7" at bounding box center [1224, 235] width 373 height 116
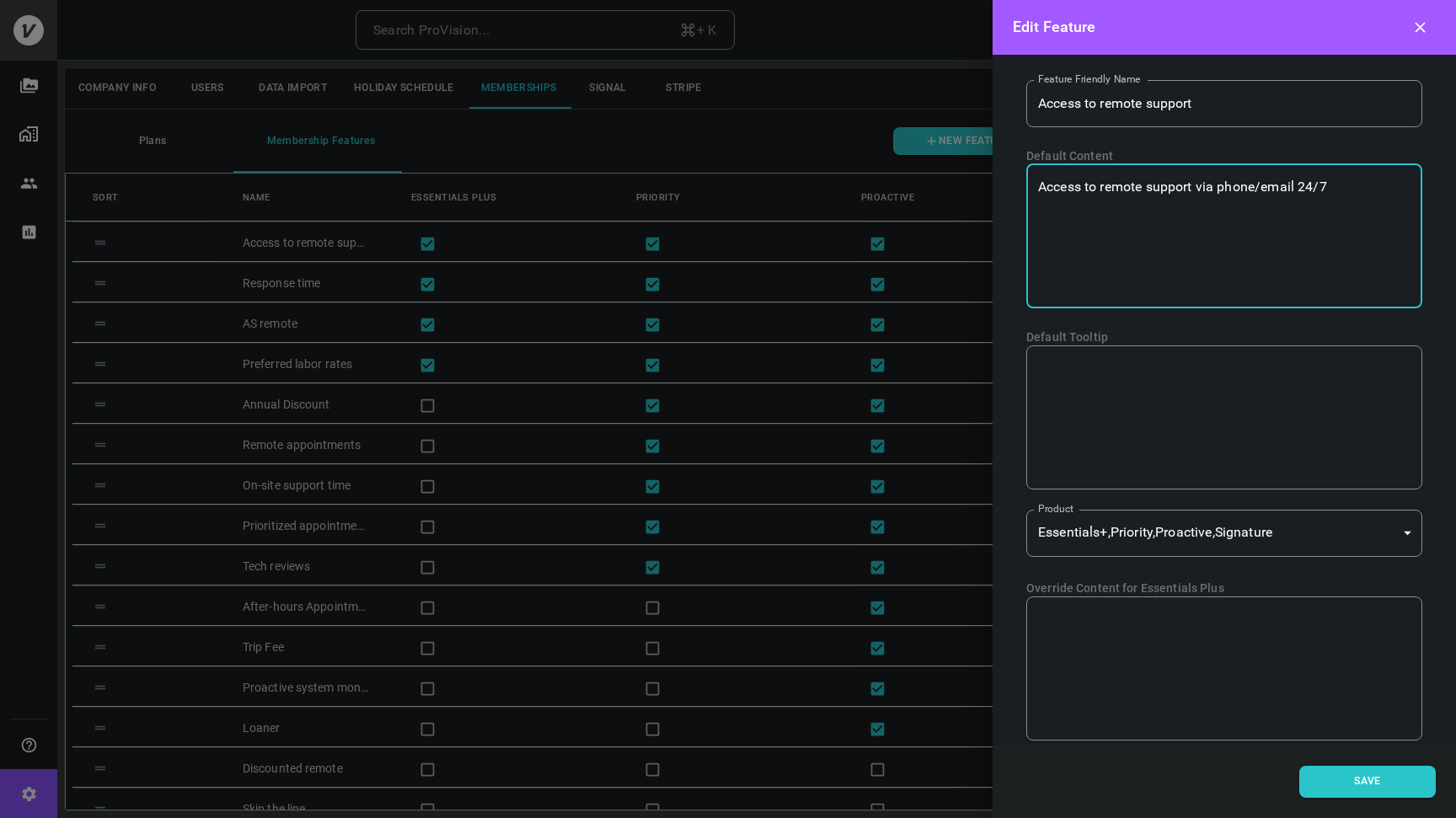
click at [1222, 187] on textarea "Access to remote support via phone/email 24/7" at bounding box center [1224, 235] width 373 height 116
